Goal: Check status: Check status

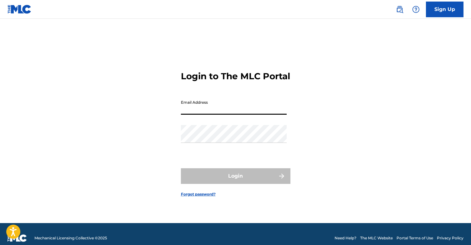
click at [212, 115] on input "Email Address" at bounding box center [234, 106] width 106 height 18
type input "[PERSON_NAME][EMAIL_ADDRESS][DOMAIN_NAME]"
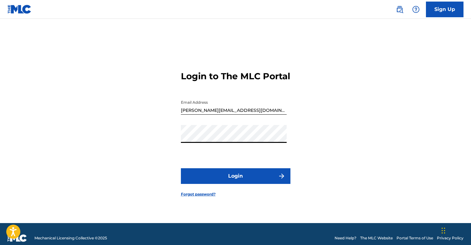
click at [238, 184] on button "Login" at bounding box center [236, 176] width 110 height 16
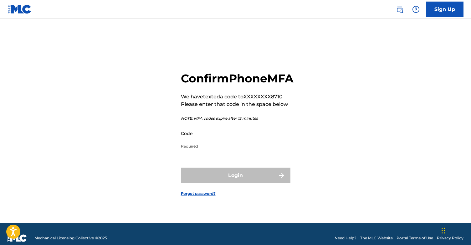
click at [194, 142] on input "Code" at bounding box center [234, 133] width 106 height 18
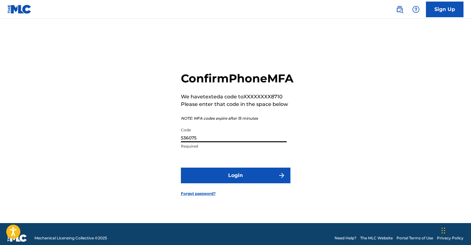
type input "536075"
click at [221, 183] on button "Login" at bounding box center [236, 175] width 110 height 16
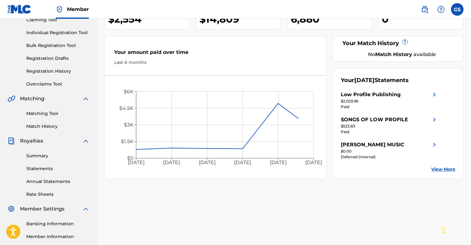
scroll to position [74, 0]
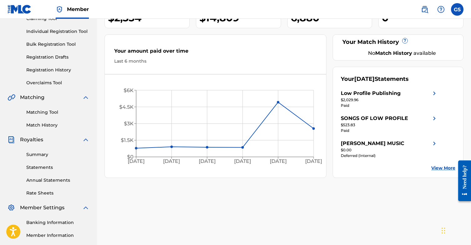
click at [378, 118] on div "SONGS OF LOW PROFILE" at bounding box center [374, 119] width 67 height 8
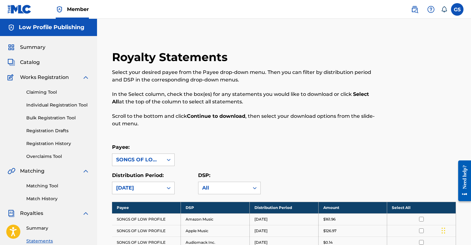
scroll to position [44, 0]
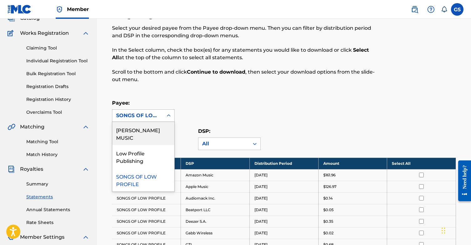
click at [164, 116] on div at bounding box center [168, 115] width 11 height 11
click at [149, 168] on div "SONGS OF LOW PROFILE" at bounding box center [143, 179] width 62 height 23
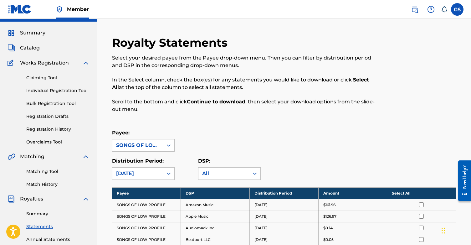
scroll to position [13, 0]
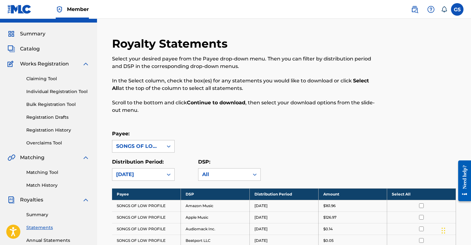
click at [42, 212] on link "Summary" at bounding box center [57, 214] width 63 height 7
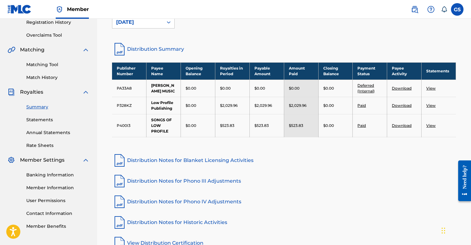
scroll to position [134, 0]
